Goal: Navigation & Orientation: Find specific page/section

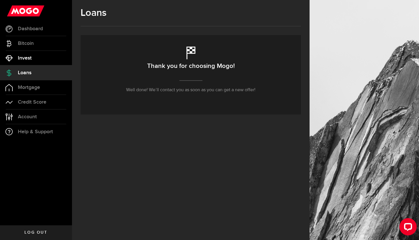
click at [34, 60] on link "Invest" at bounding box center [36, 58] width 72 height 14
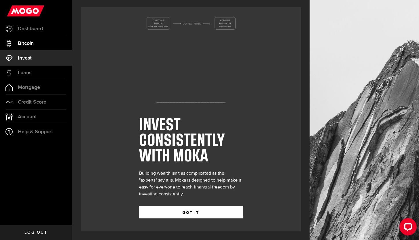
click at [31, 47] on link "Bitcoin" at bounding box center [36, 43] width 72 height 14
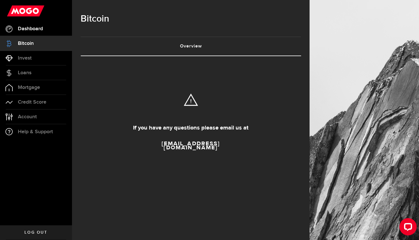
click at [35, 35] on link "Dashboard" at bounding box center [36, 29] width 72 height 14
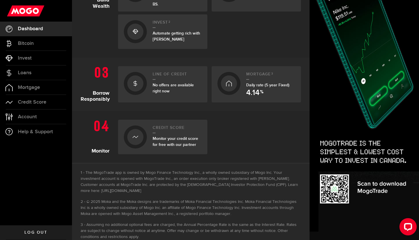
scroll to position [224, 0]
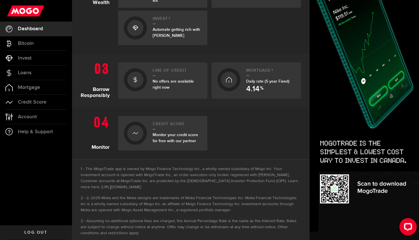
click at [142, 131] on div at bounding box center [135, 133] width 16 height 16
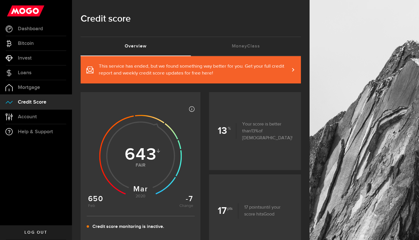
click at [191, 77] on link "This service has ended, but we found something way better for you. Get your ful…" at bounding box center [191, 69] width 220 height 27
click at [36, 76] on link "Loans" at bounding box center [36, 73] width 72 height 14
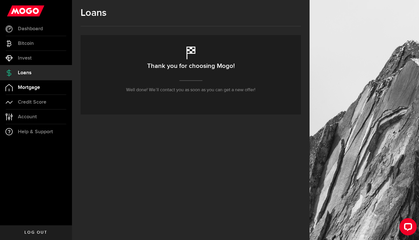
click at [35, 87] on span "Mortgage" at bounding box center [29, 87] width 22 height 5
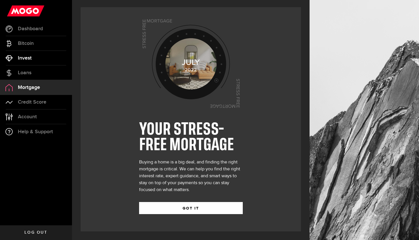
click at [25, 58] on span "Invest" at bounding box center [25, 58] width 14 height 5
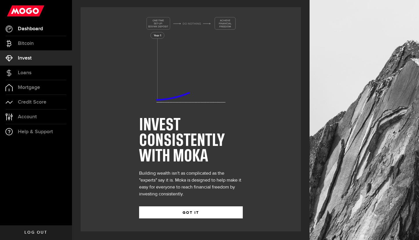
click at [25, 30] on span "Dashboard" at bounding box center [30, 28] width 25 height 5
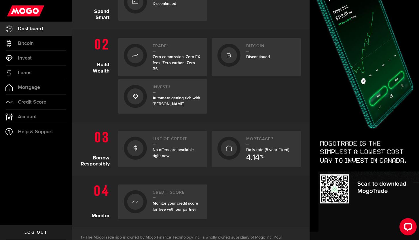
scroll to position [158, 0]
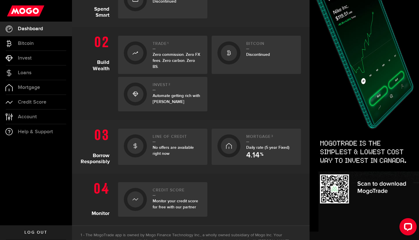
click at [24, 14] on use at bounding box center [25, 10] width 37 height 11
click at [26, 31] on span "Dashboard" at bounding box center [30, 28] width 25 height 5
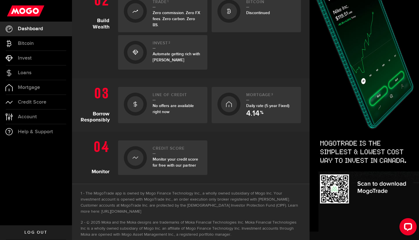
scroll to position [224, 0]
